Goal: Information Seeking & Learning: Learn about a topic

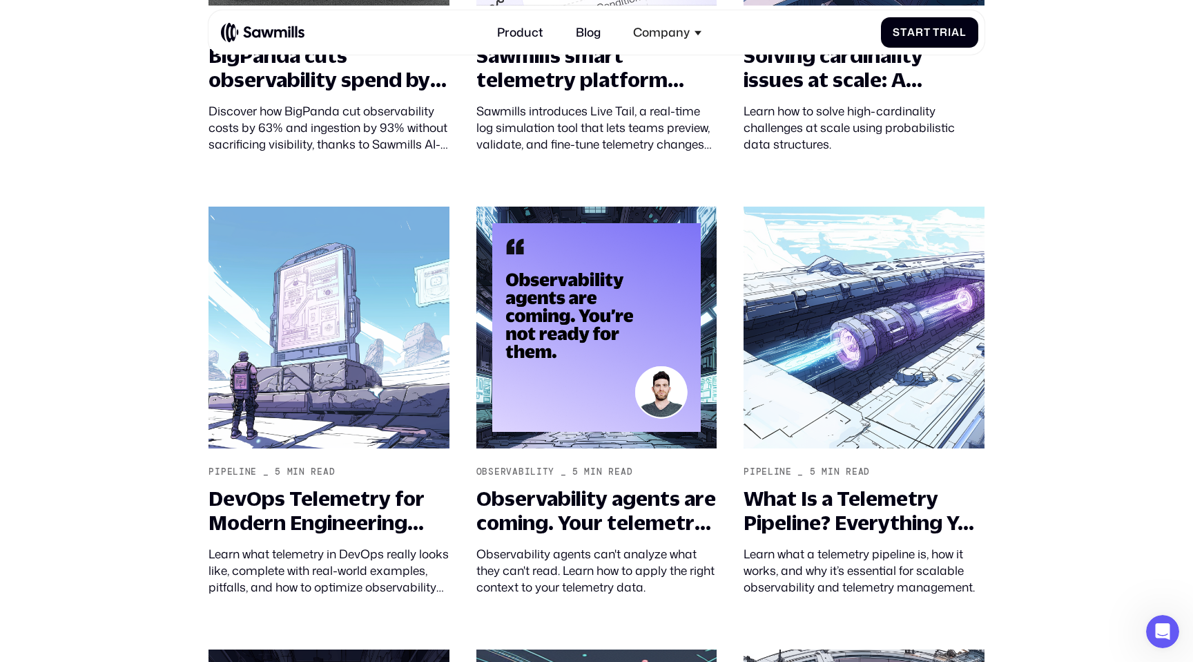
scroll to position [2141, 0]
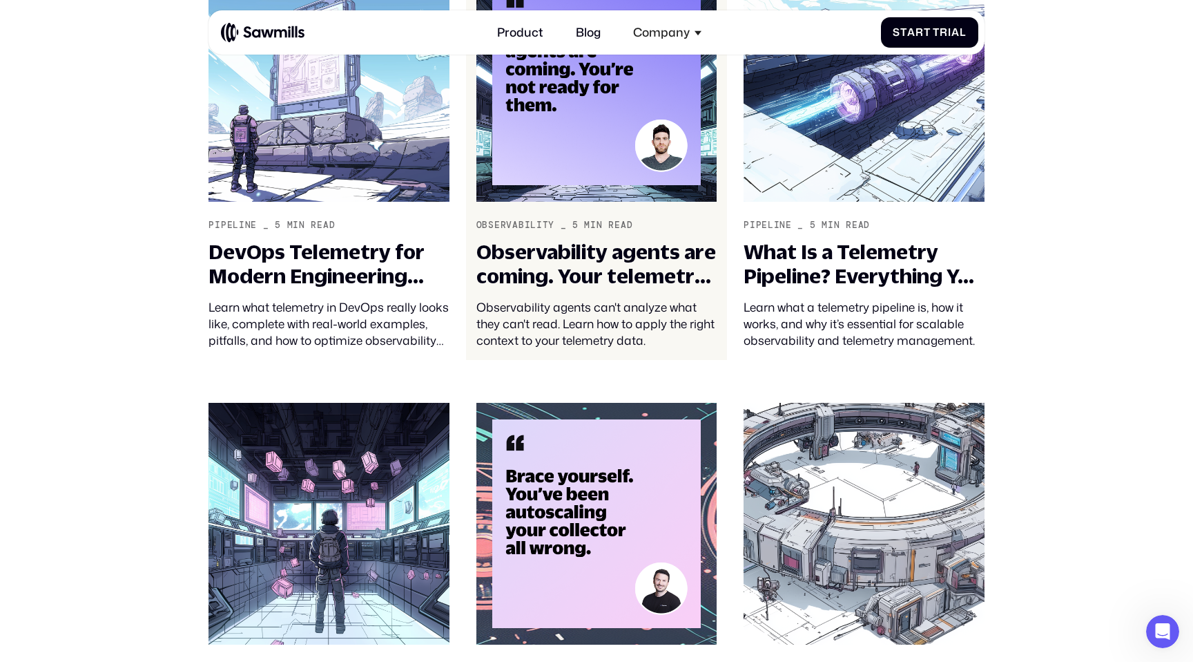
click at [642, 316] on div "Observability agents can't analyze what they can't read. Learn how to apply the…" at bounding box center [596, 324] width 240 height 50
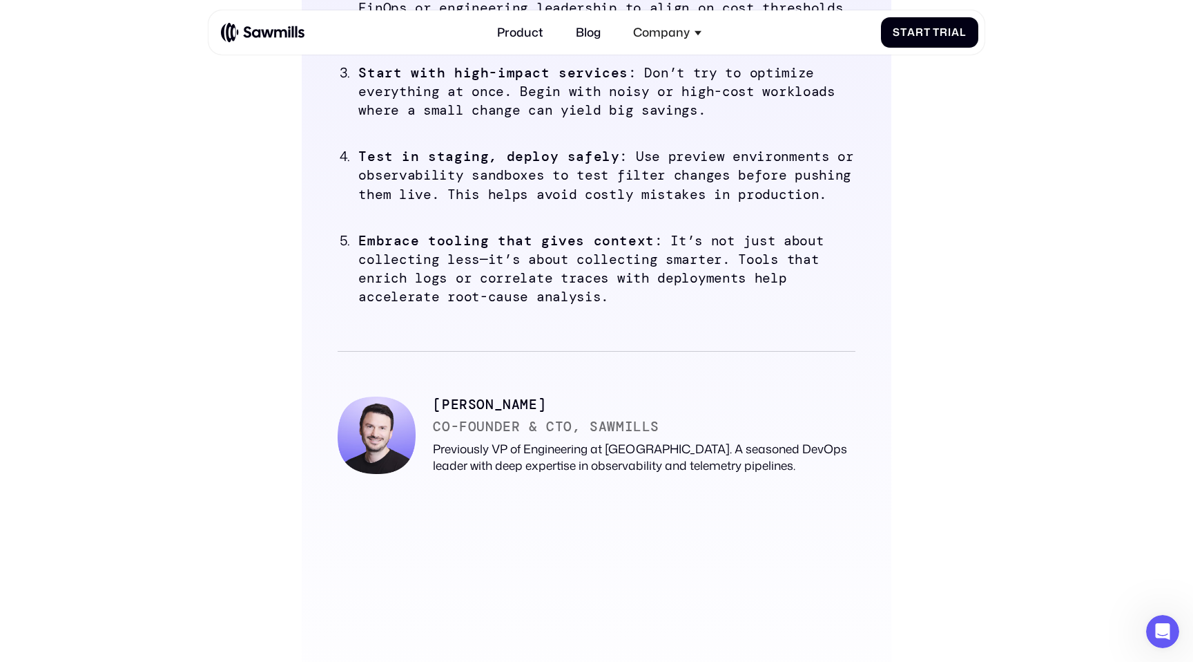
click at [434, 403] on strong "Amir Jakoby" at bounding box center [489, 404] width 113 height 16
copy strong "Amir"
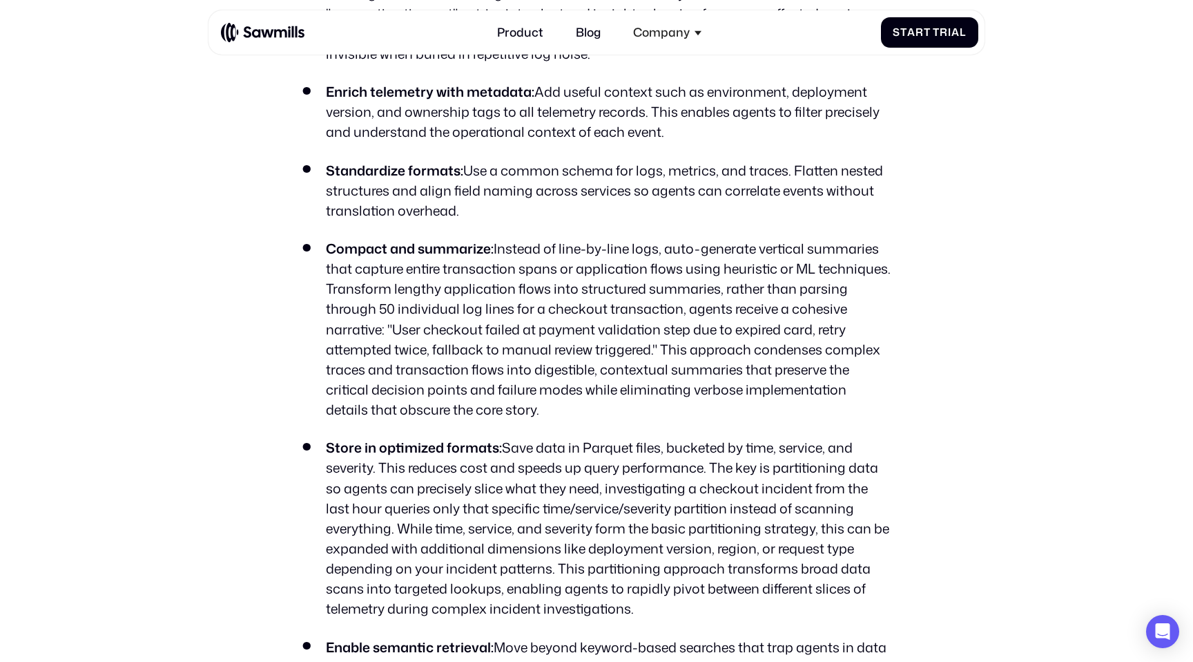
scroll to position [2759, 0]
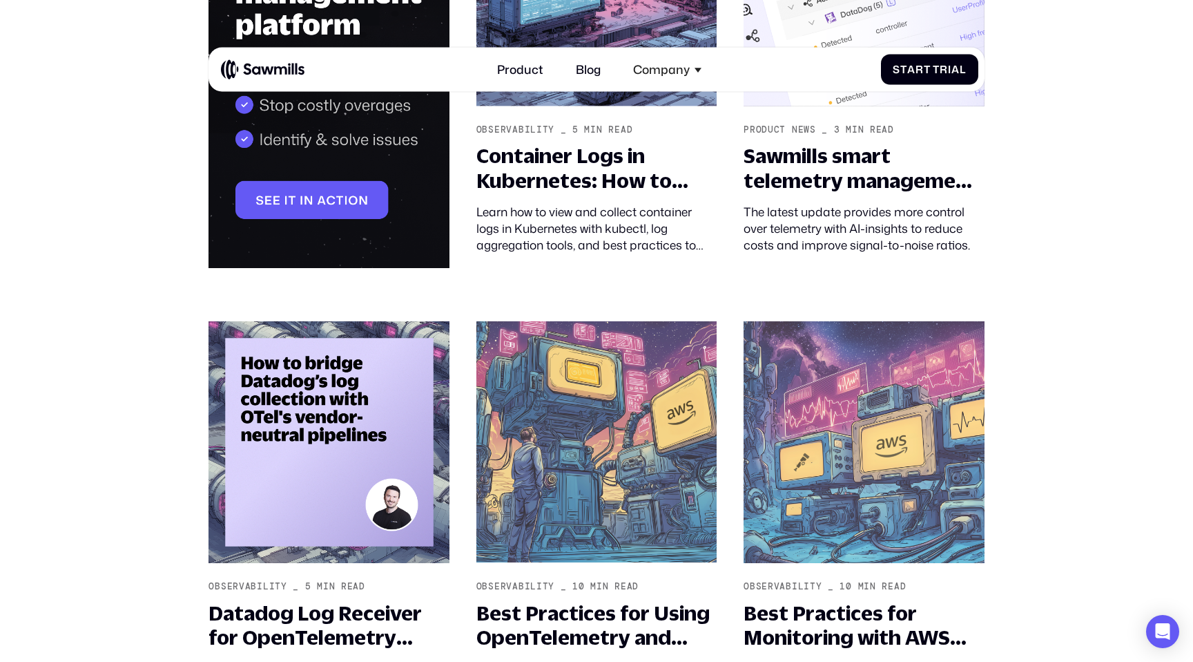
scroll to position [475, 0]
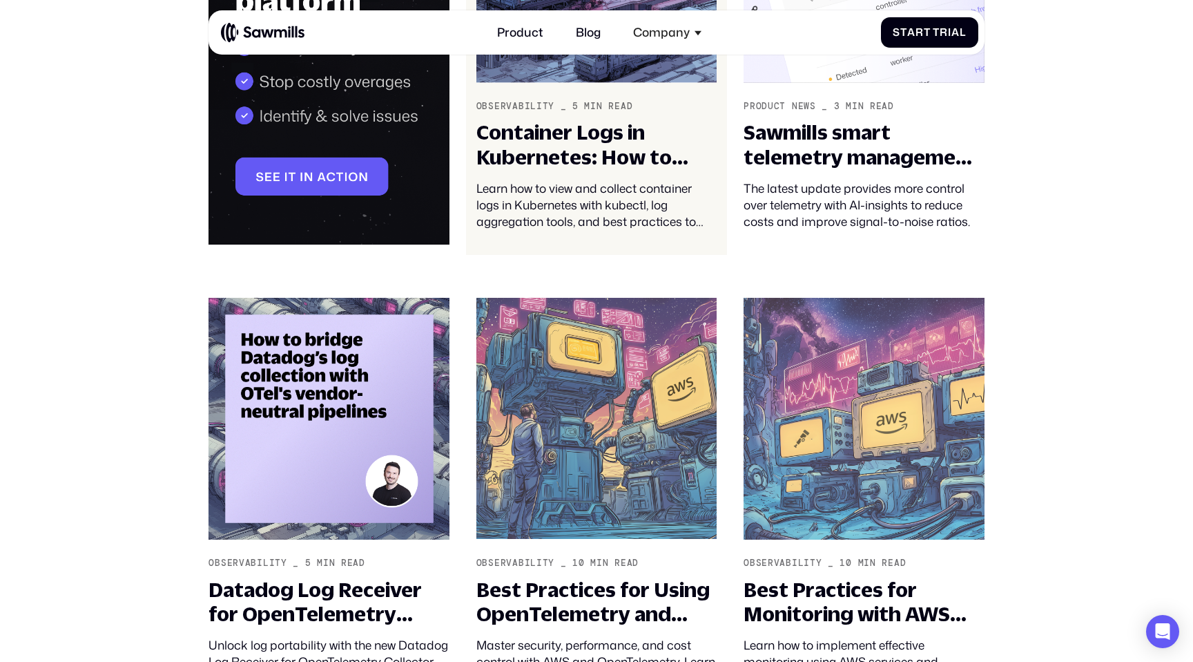
click at [638, 148] on div "Container Logs in Kubernetes: How to View and Collect Them" at bounding box center [596, 144] width 240 height 49
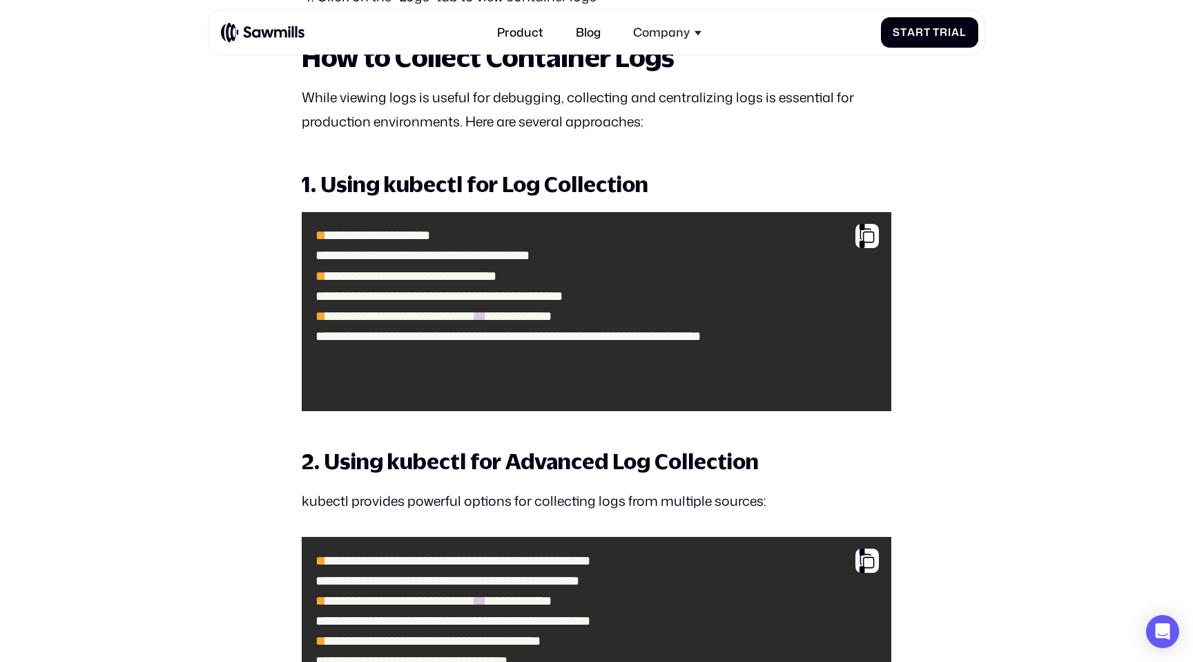
scroll to position [4355, 0]
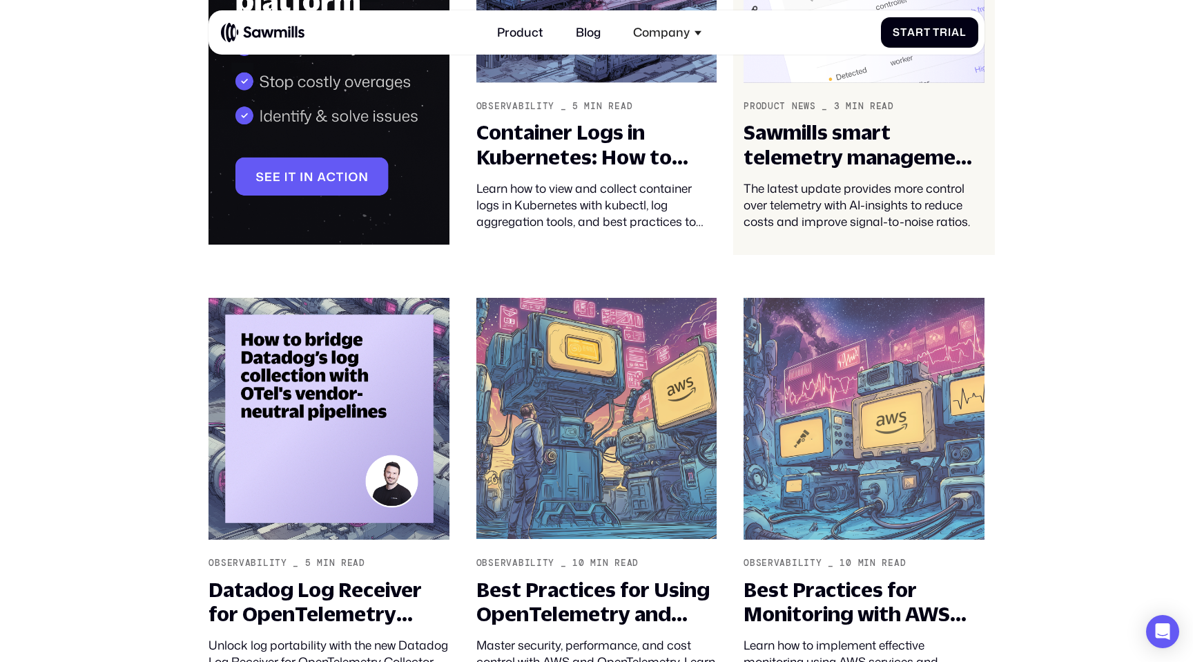
click at [816, 133] on div "Sawmills smart telemetry management just got smarter" at bounding box center [864, 144] width 240 height 49
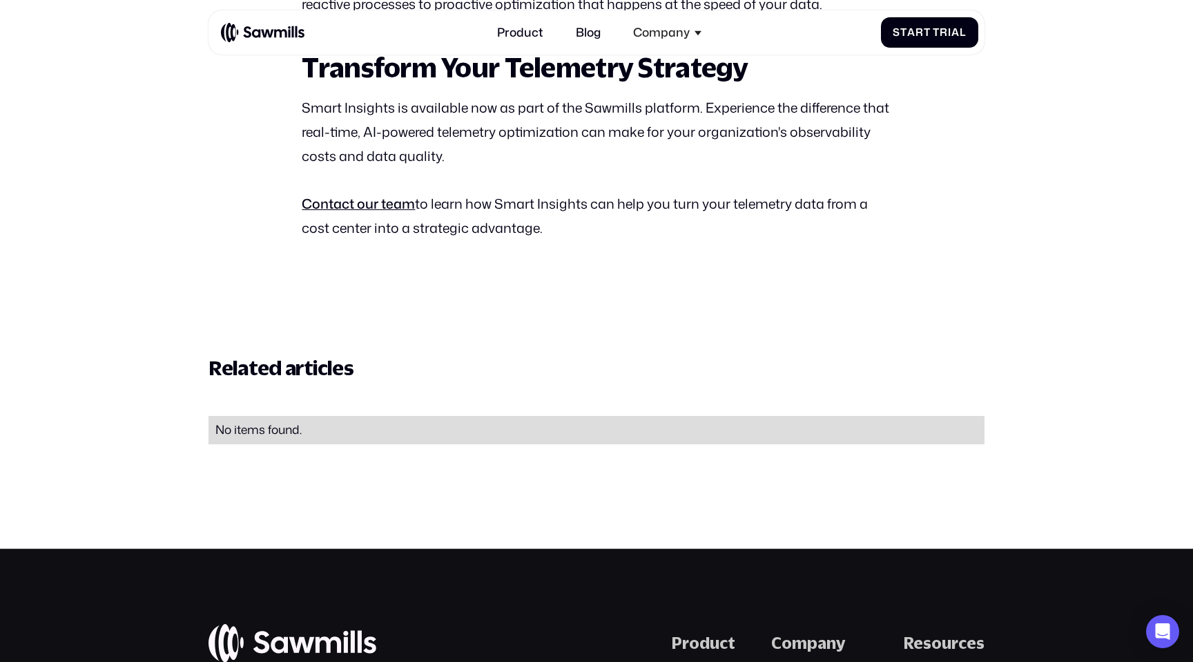
scroll to position [2711, 0]
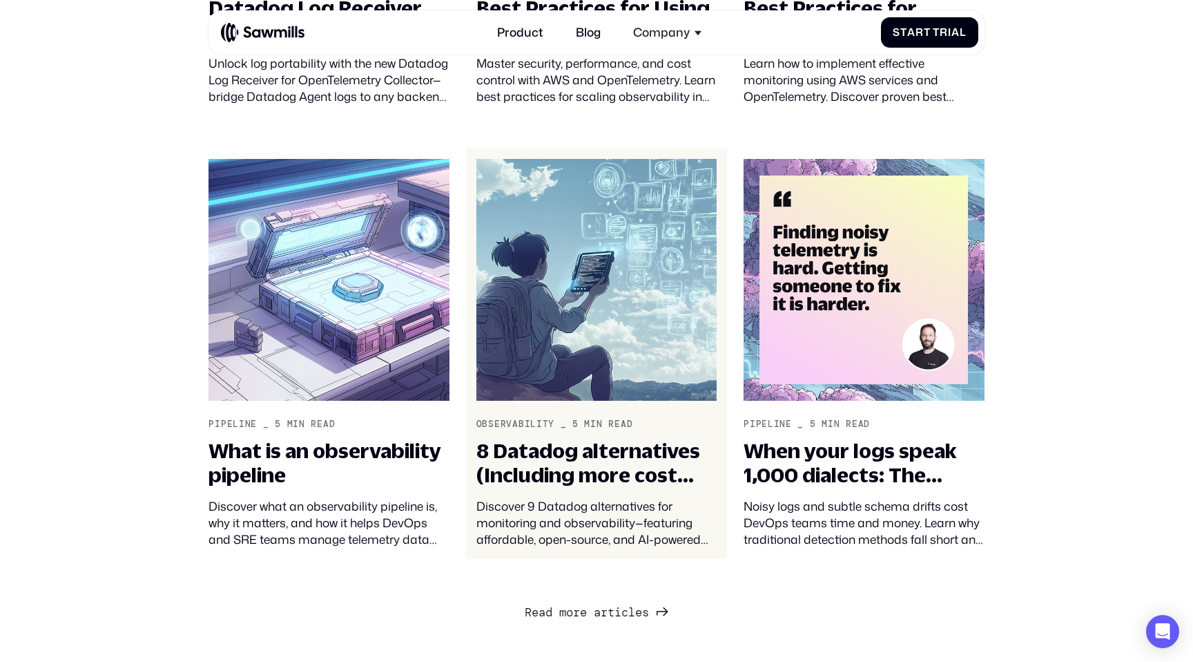
scroll to position [1084, 0]
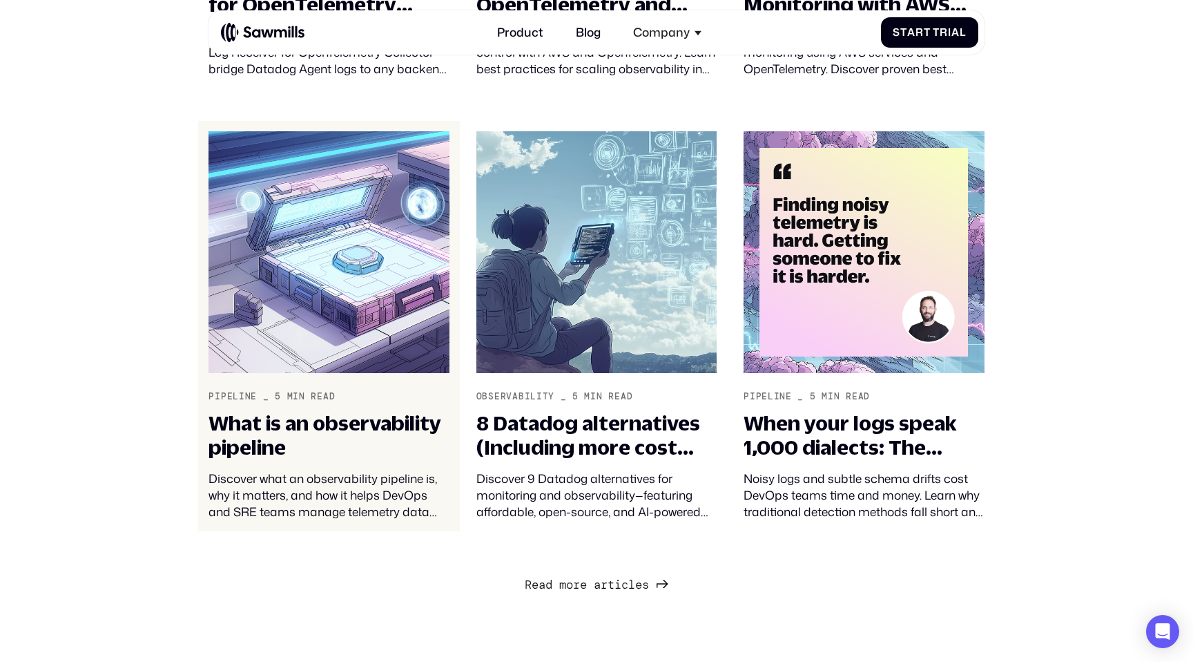
click at [353, 440] on div "What is an observability pipeline" at bounding box center [329, 435] width 240 height 49
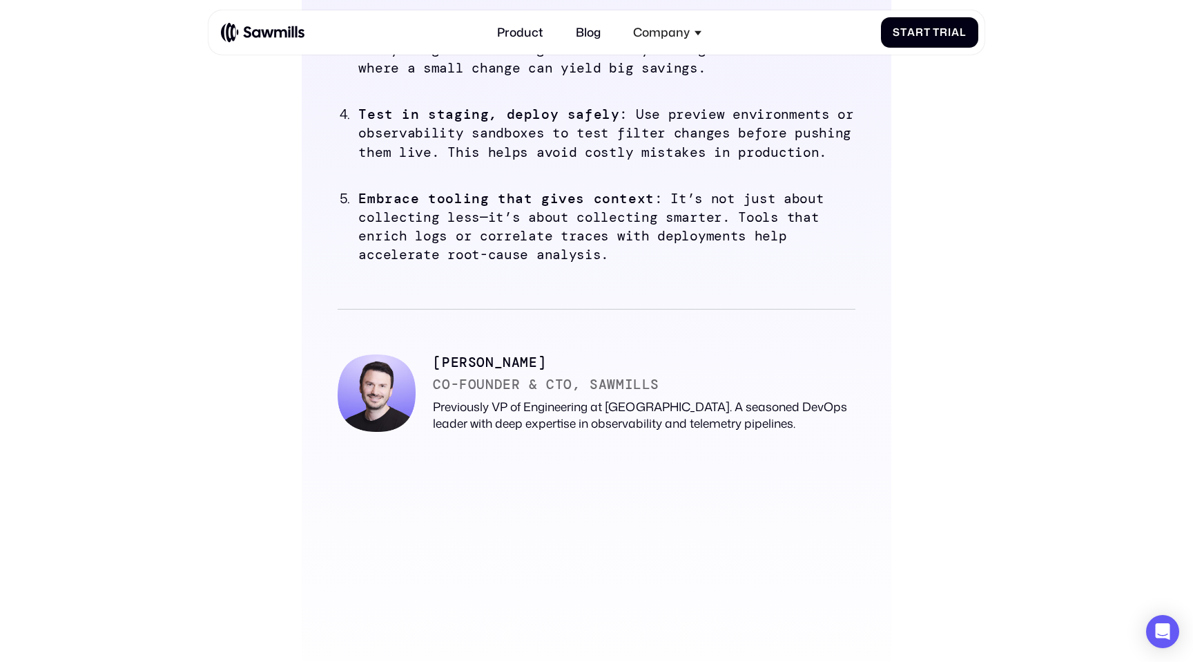
scroll to position [3874, 0]
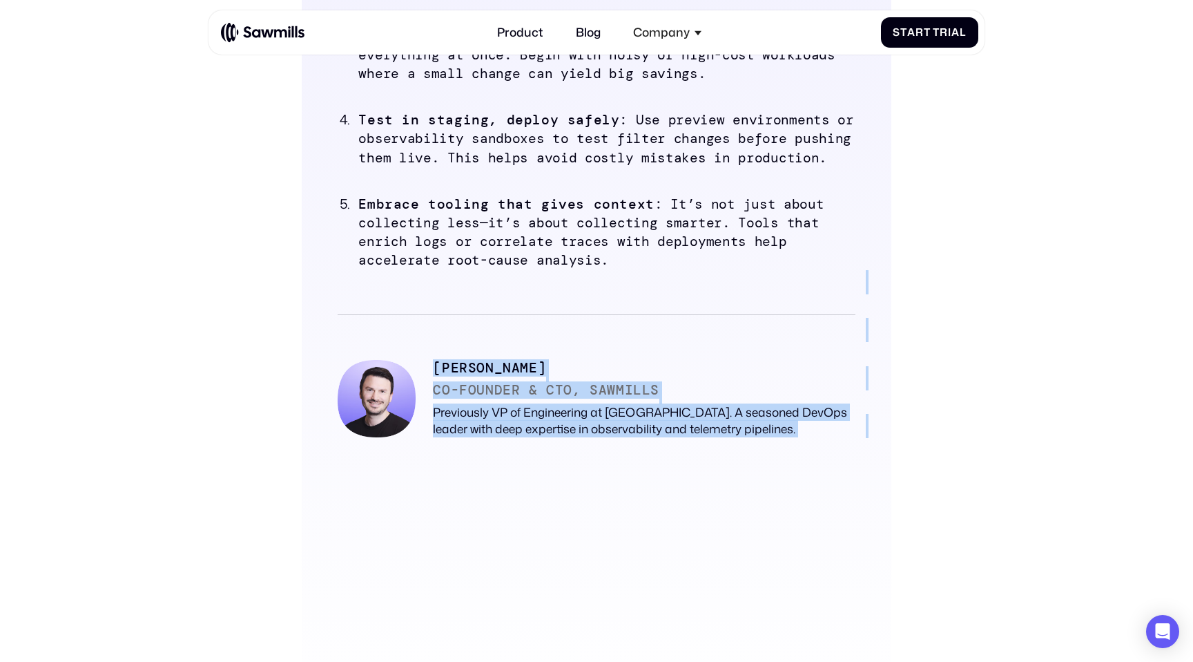
drag, startPoint x: 434, startPoint y: 363, endPoint x: 637, endPoint y: 444, distance: 218.8
click at [637, 444] on div "Expert tips for building resilient observability pipelines Audit telemetry sour…" at bounding box center [596, 184] width 589 height 963
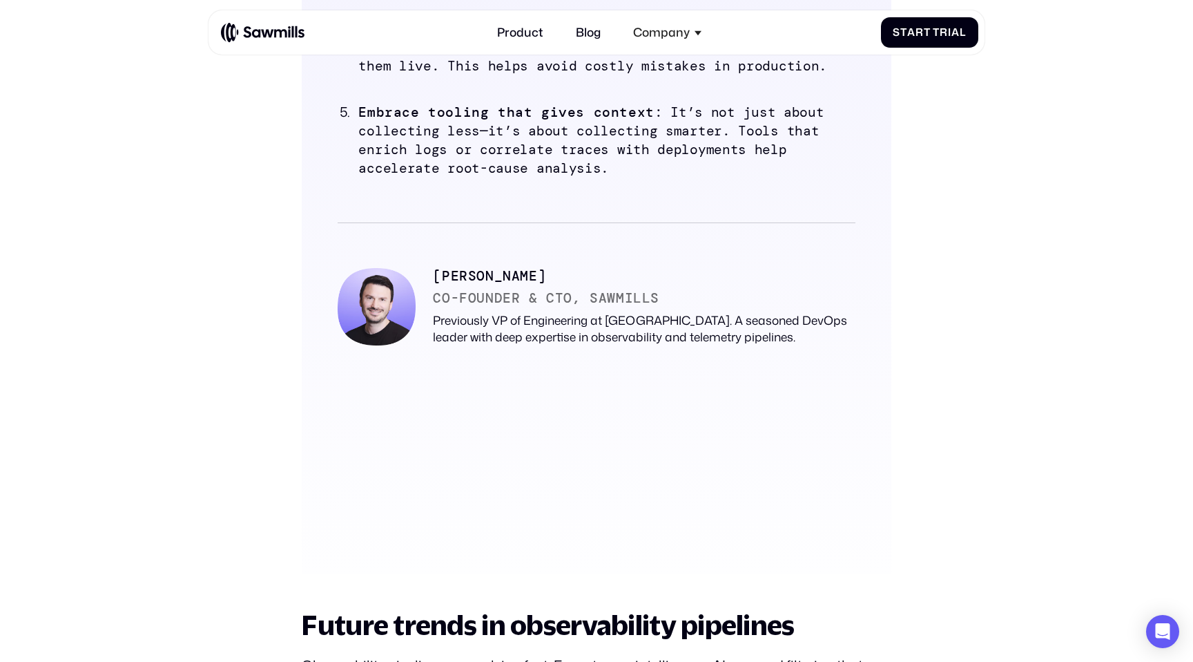
scroll to position [3989, 0]
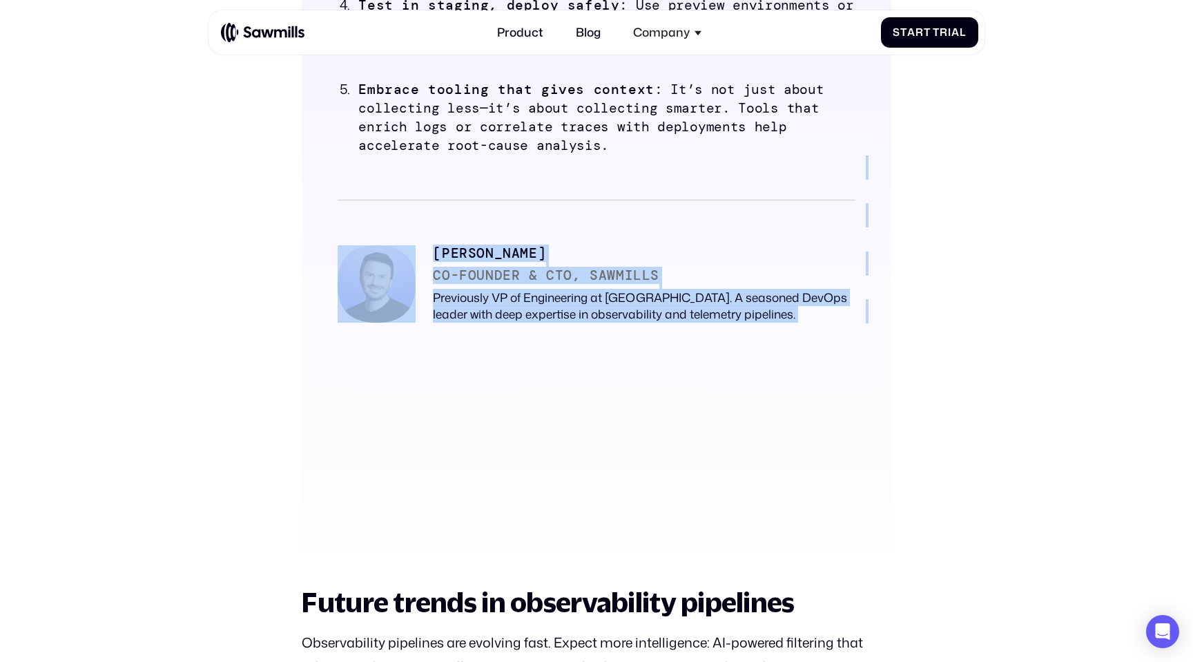
drag, startPoint x: 430, startPoint y: 251, endPoint x: 697, endPoint y: 363, distance: 290.6
click at [697, 363] on div "Expert tips for building resilient observability pipelines Audit telemetry sour…" at bounding box center [596, 69] width 589 height 963
click at [697, 363] on p "‍" at bounding box center [597, 359] width 518 height 24
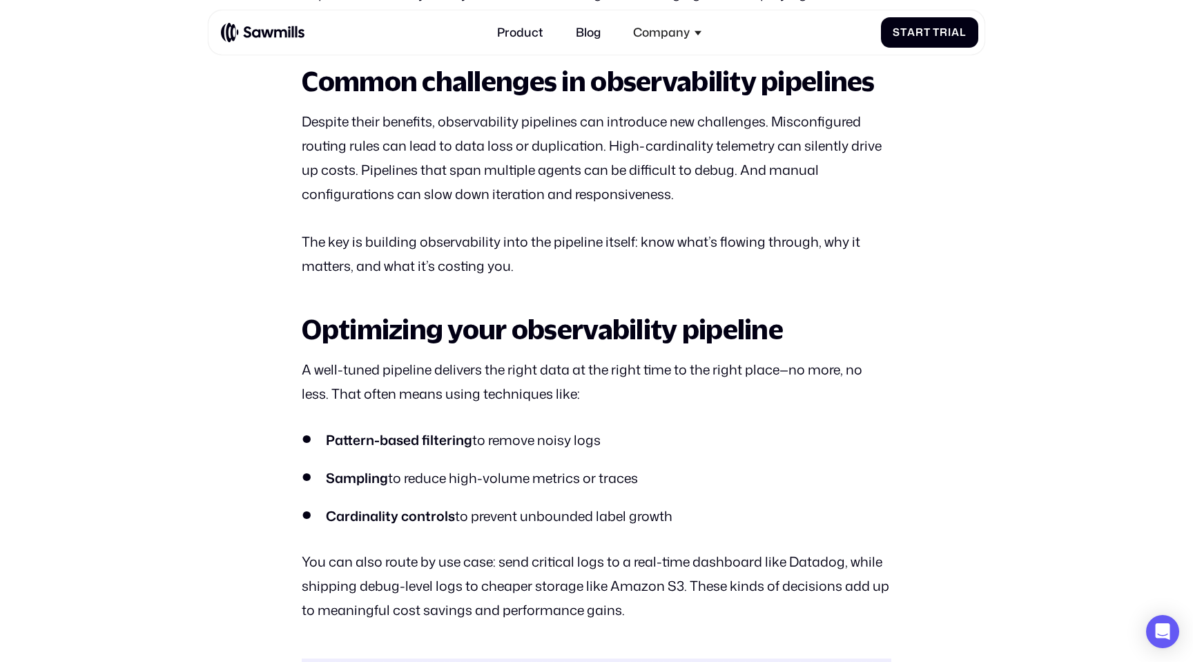
scroll to position [2895, 0]
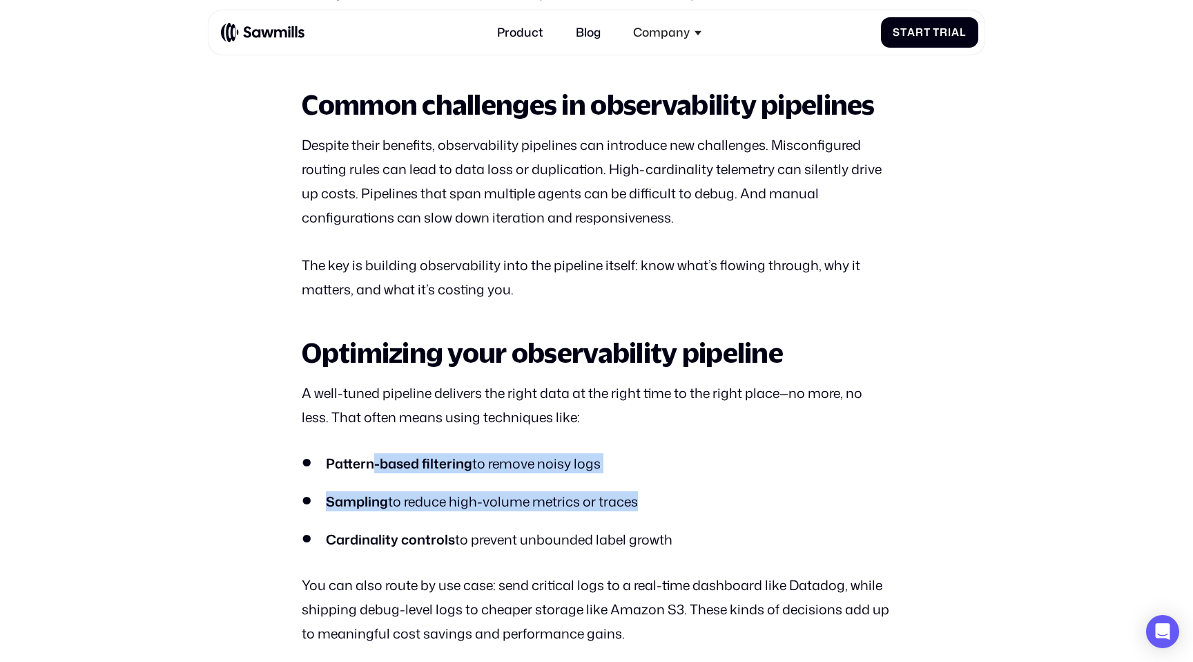
drag, startPoint x: 374, startPoint y: 458, endPoint x: 664, endPoint y: 526, distance: 297.8
click at [664, 526] on ul "Pattern-based filtering to remove noisy logs Sampling to reduce high-volume met…" at bounding box center [596, 501] width 589 height 96
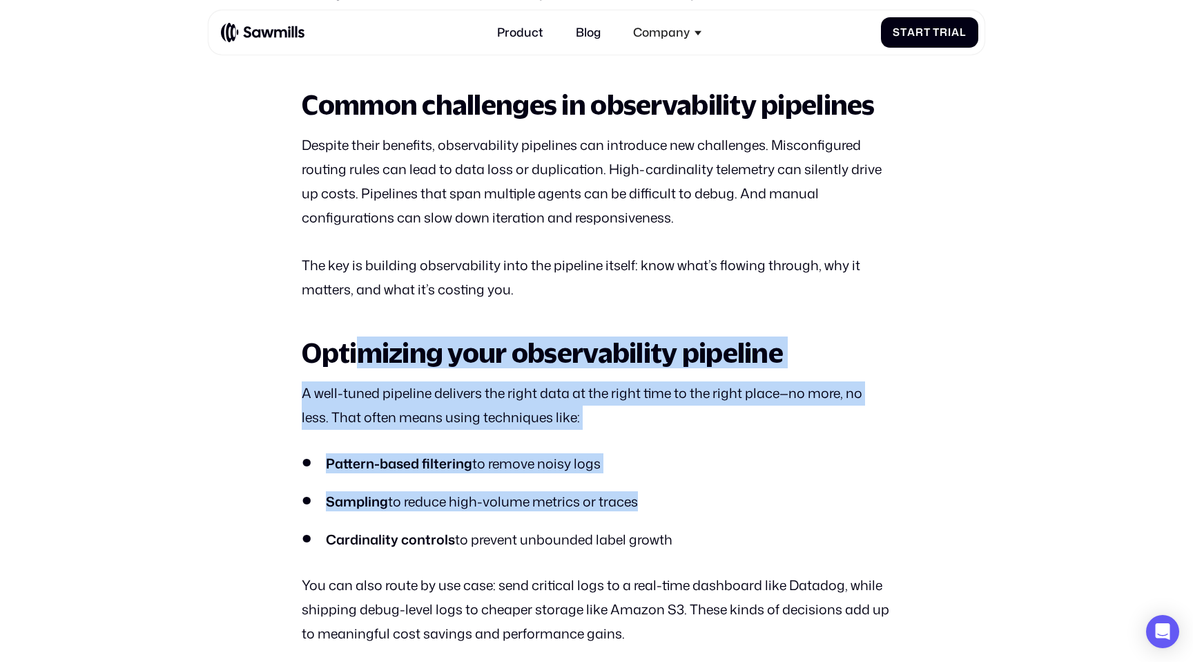
drag, startPoint x: 688, startPoint y: 526, endPoint x: 358, endPoint y: 364, distance: 366.9
click at [358, 364] on div "In the age of distributed systems, microservices, and AI agents, observability …" at bounding box center [596, 621] width 589 height 5528
click at [358, 364] on h2 "Optimizing your observability pipeline" at bounding box center [596, 353] width 589 height 30
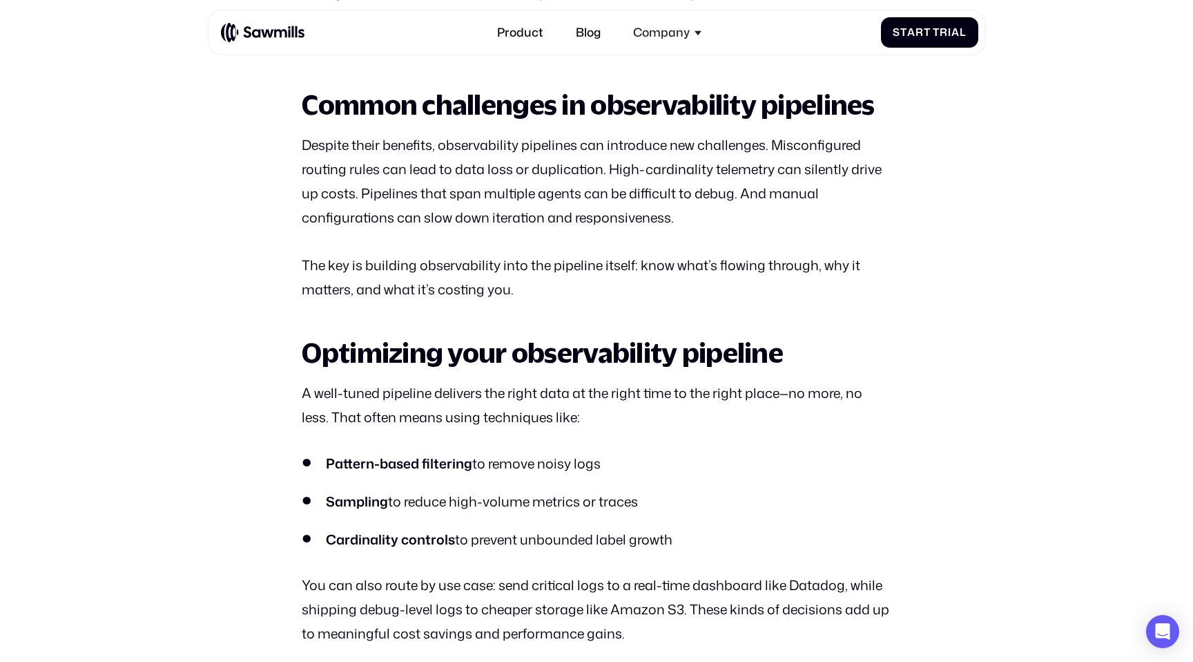
scroll to position [2980, 0]
